Goal: Book appointment/travel/reservation

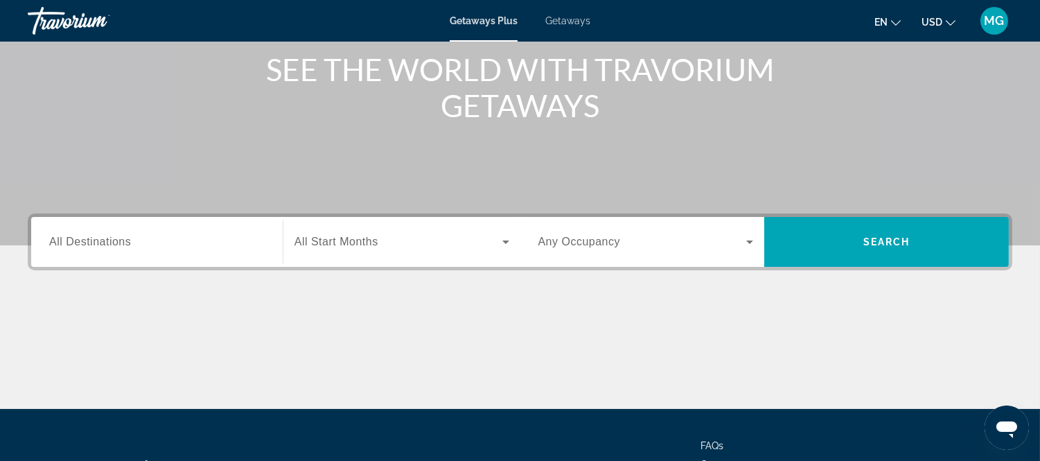
scroll to position [231, 0]
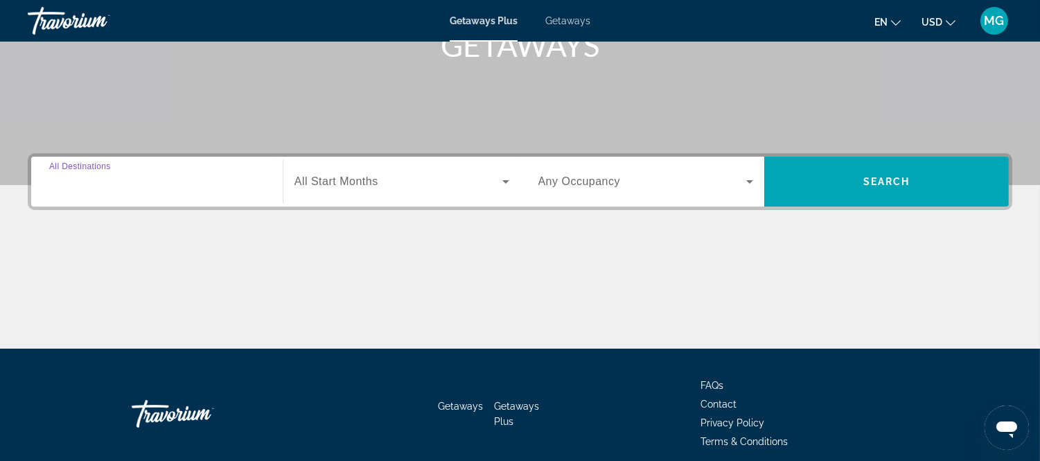
click at [132, 188] on input "Destination All Destinations" at bounding box center [156, 182] width 215 height 17
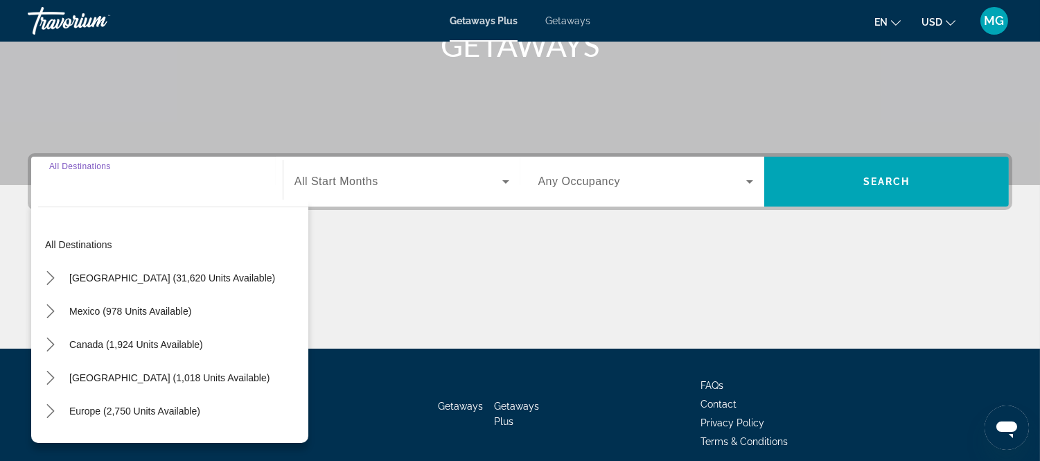
scroll to position [287, 0]
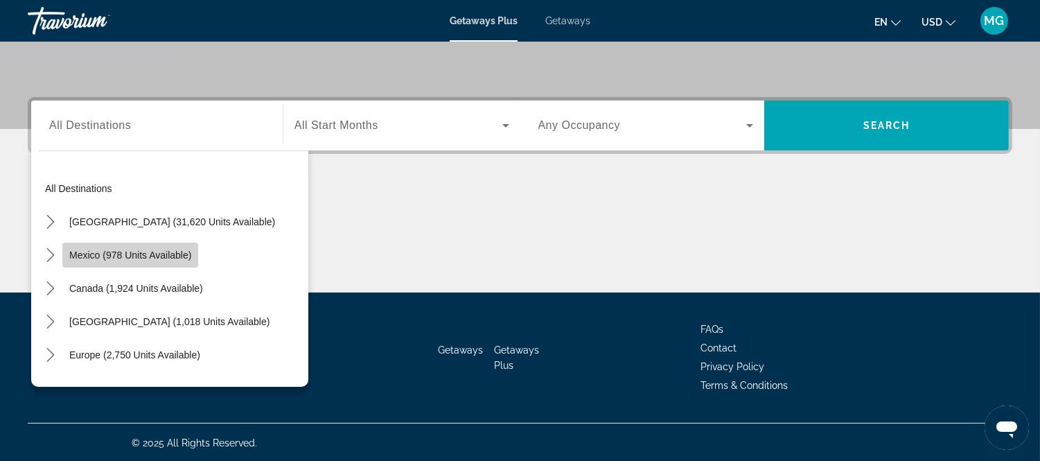
click at [132, 247] on span "Select destination: Mexico (978 units available)" at bounding box center [130, 254] width 136 height 33
type input "**********"
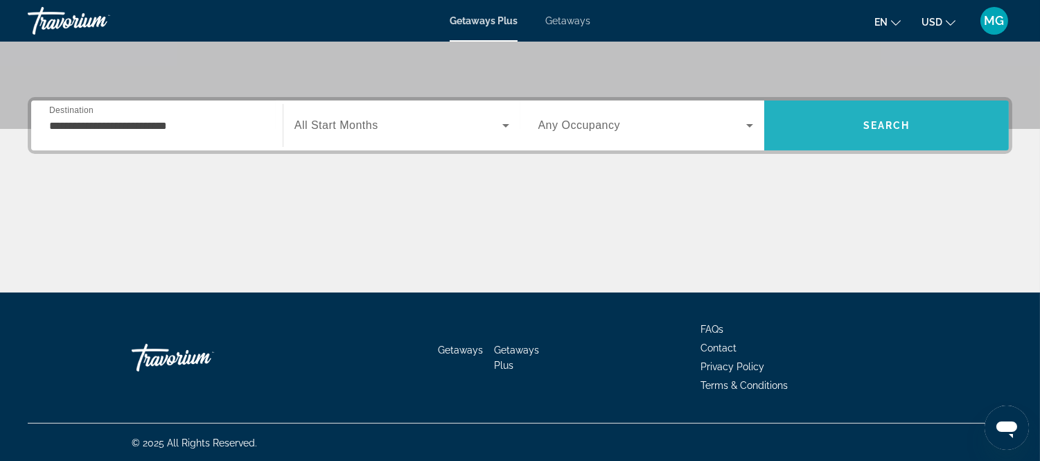
click at [874, 132] on span "Search" at bounding box center [886, 125] width 245 height 33
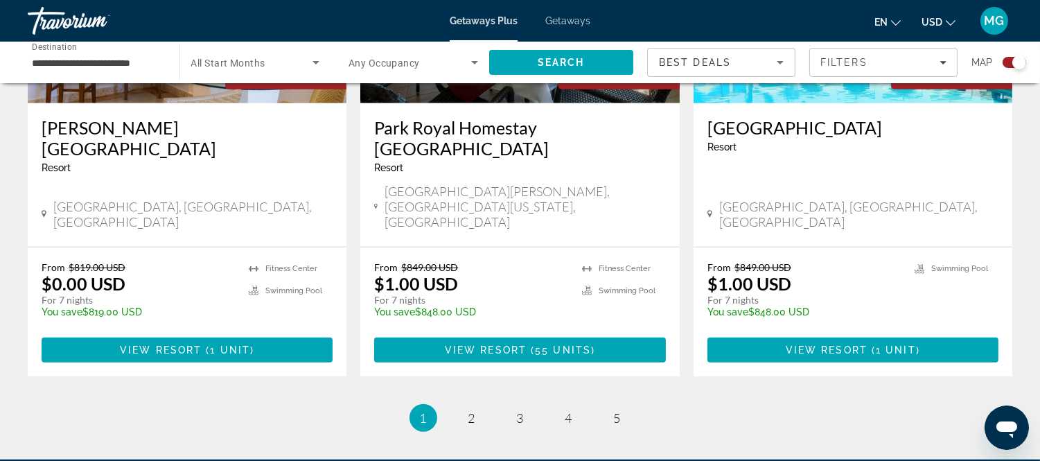
scroll to position [2097, 0]
